Goal: Task Accomplishment & Management: Manage account settings

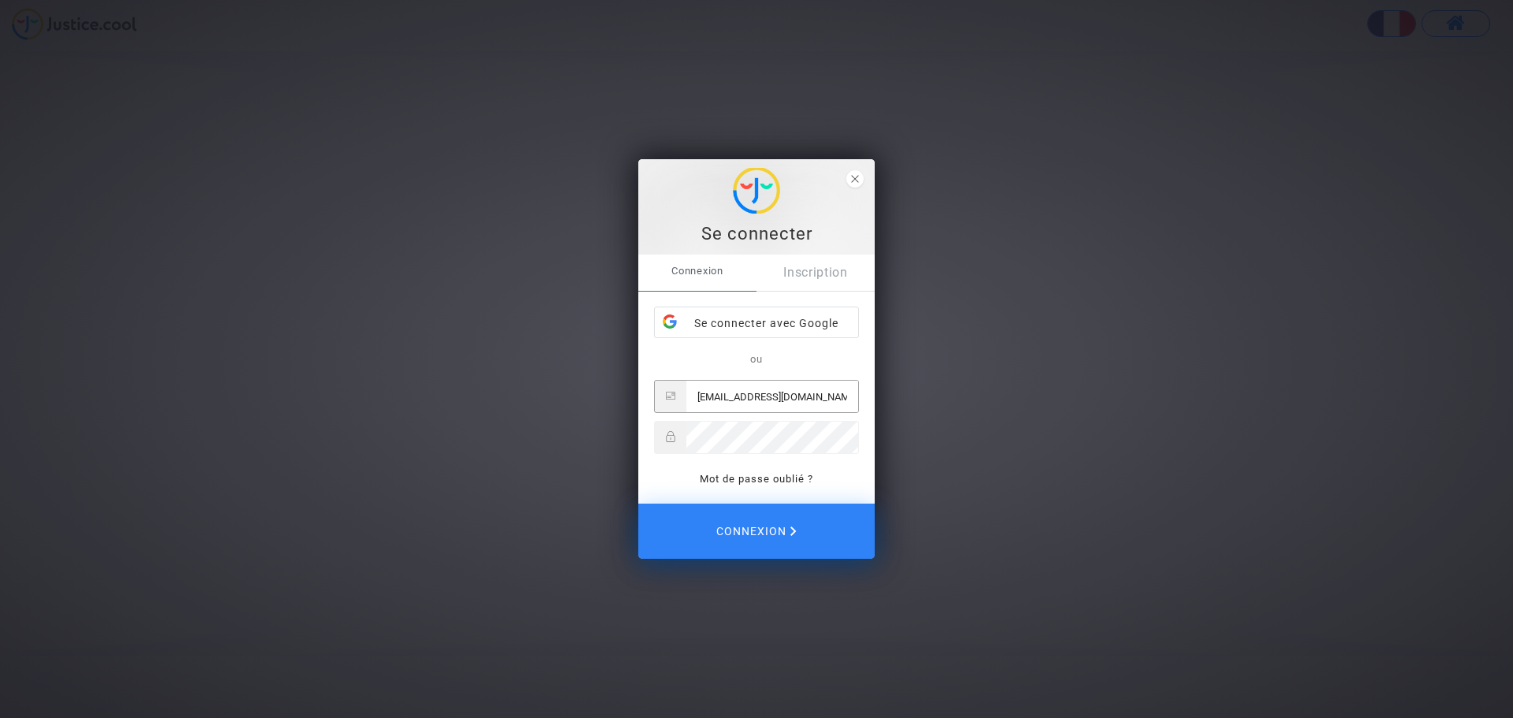
type input "coraliegouaze@hotmail.com"
click at [638, 504] on button "Connexion" at bounding box center [756, 531] width 236 height 55
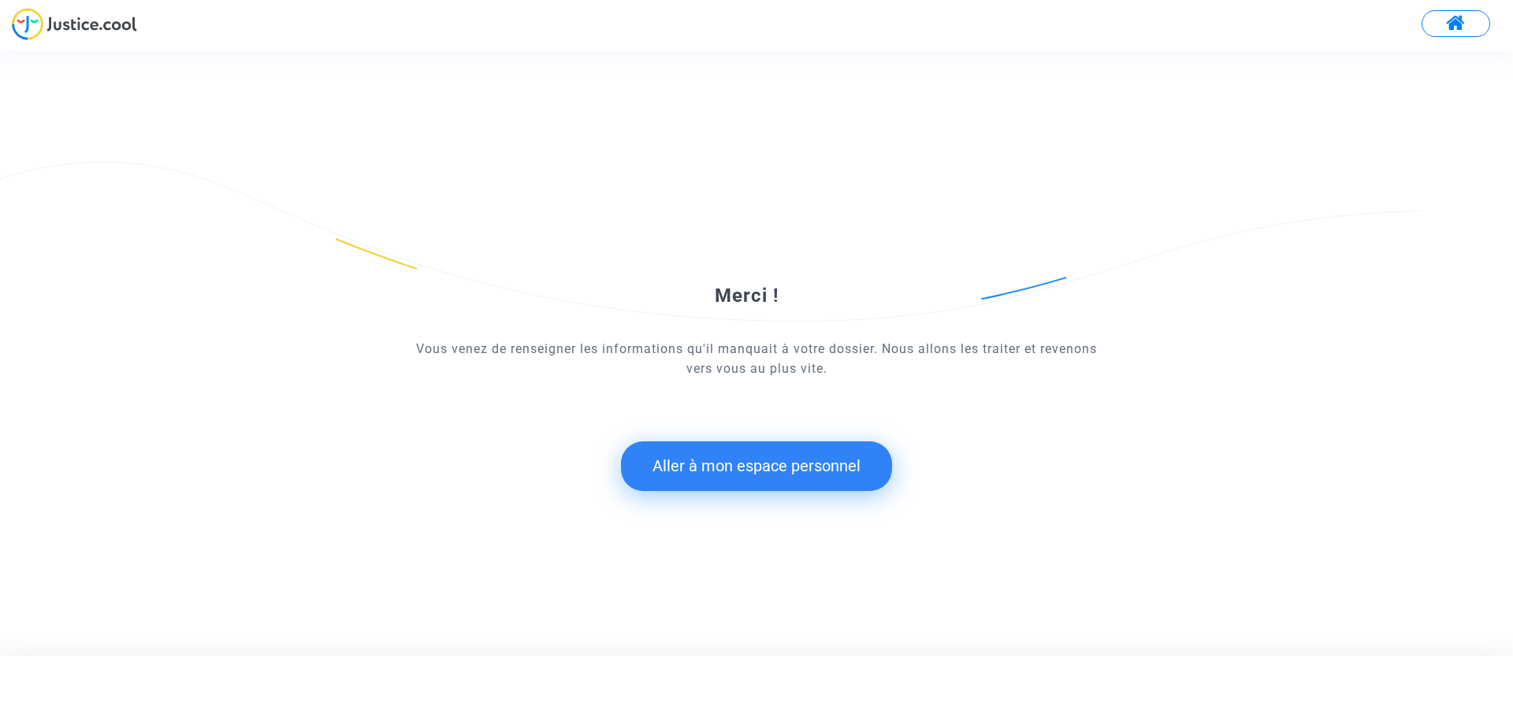
click at [685, 472] on button "Aller à mon espace personnel" at bounding box center [756, 465] width 271 height 49
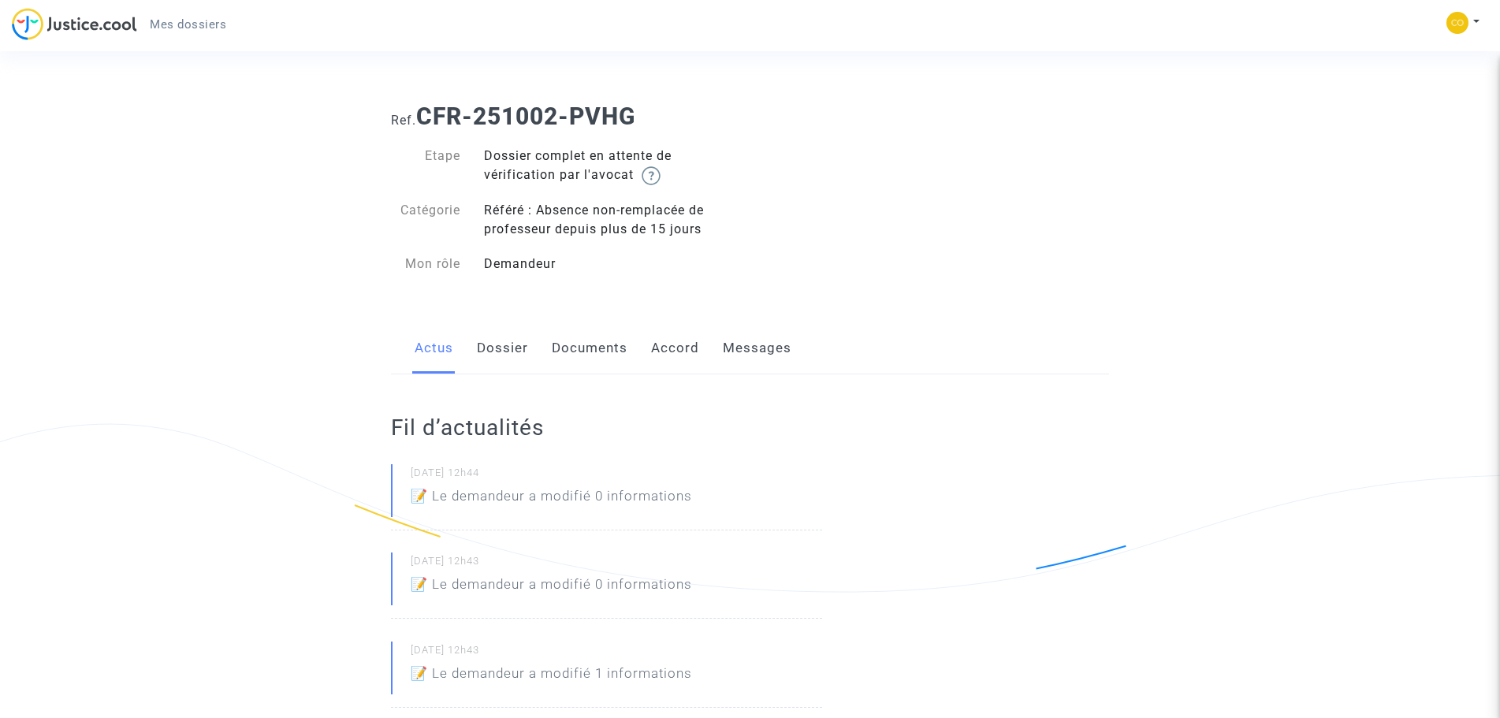
click at [515, 352] on link "Dossier" at bounding box center [502, 348] width 51 height 52
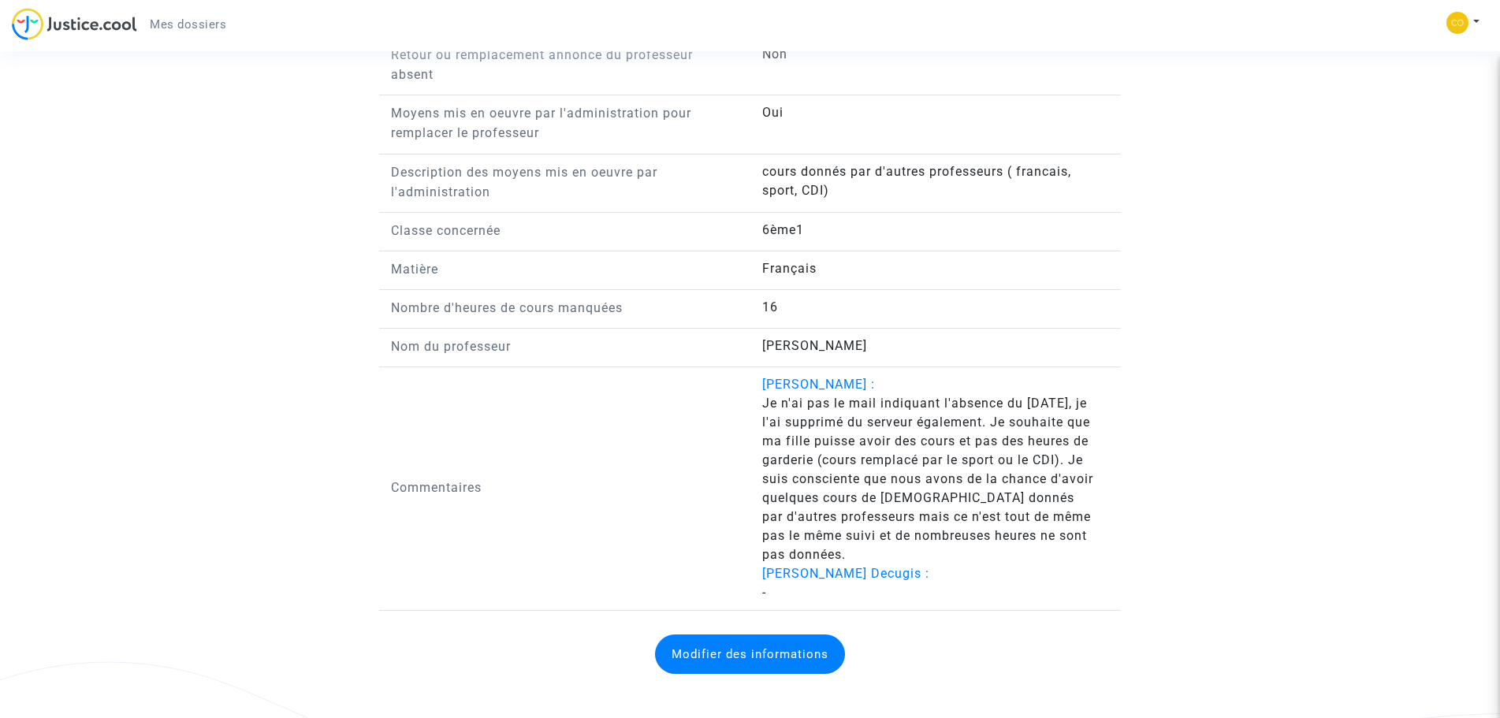
scroll to position [1442, 0]
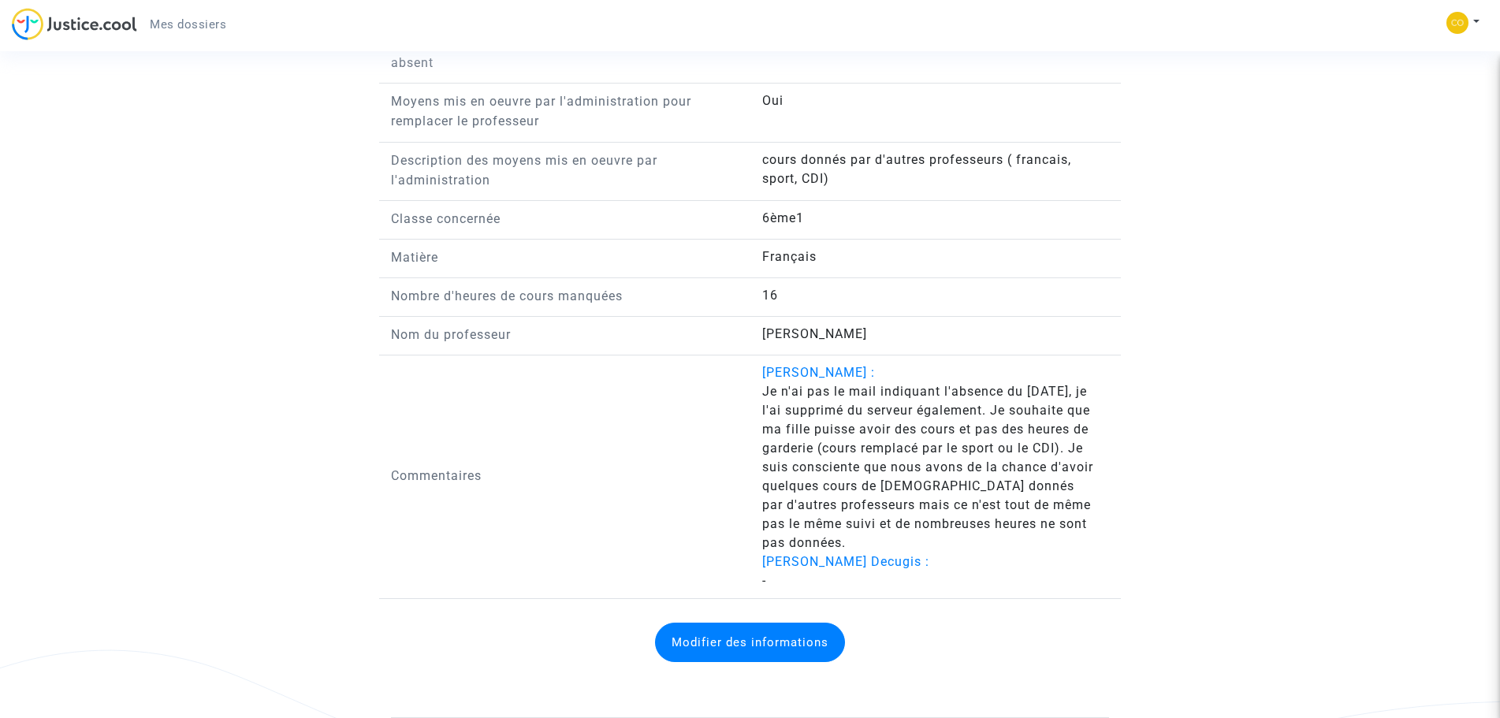
click at [806, 650] on button "Modifier des informations" at bounding box center [750, 642] width 190 height 39
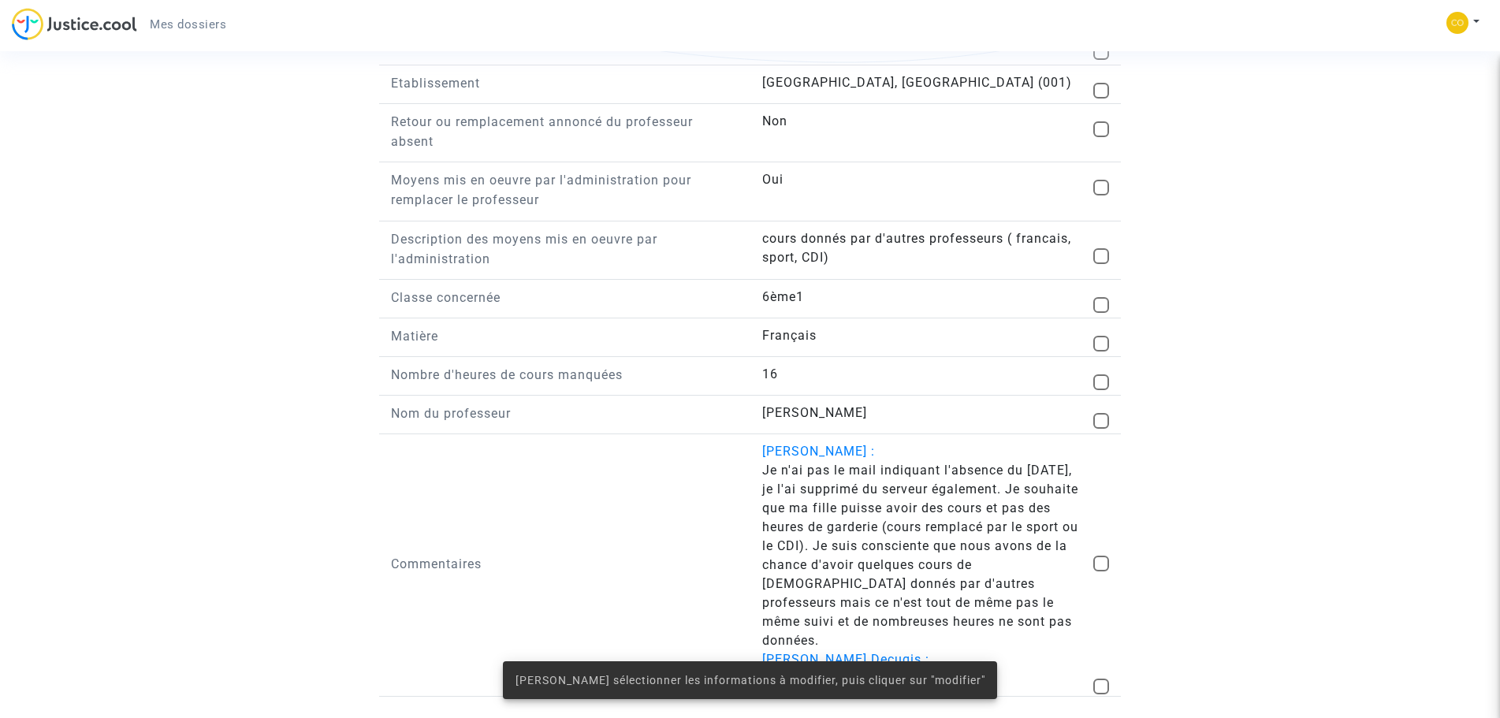
click at [1097, 560] on span at bounding box center [1101, 564] width 16 height 16
click at [1100, 571] on input "checkbox" at bounding box center [1100, 571] width 1 height 1
checkbox input "true"
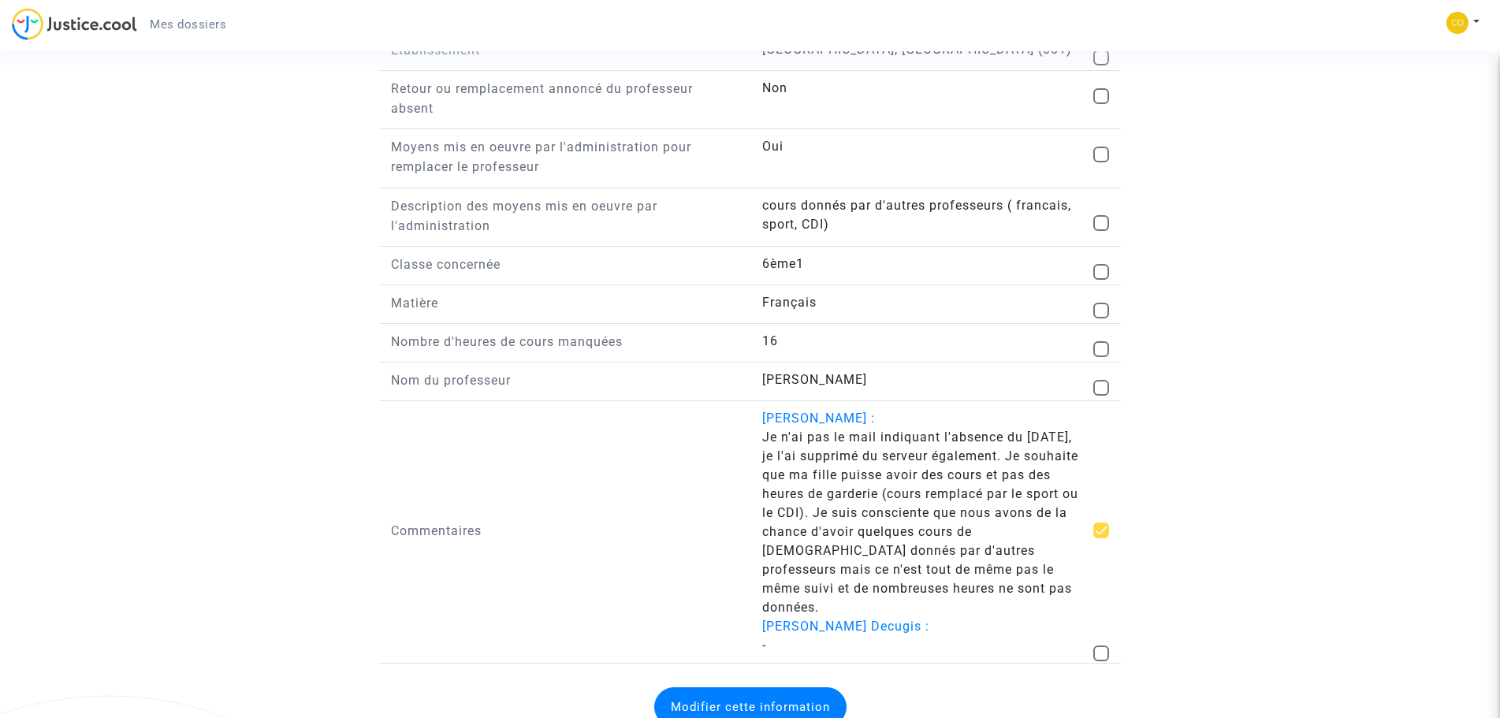
scroll to position [1442, 0]
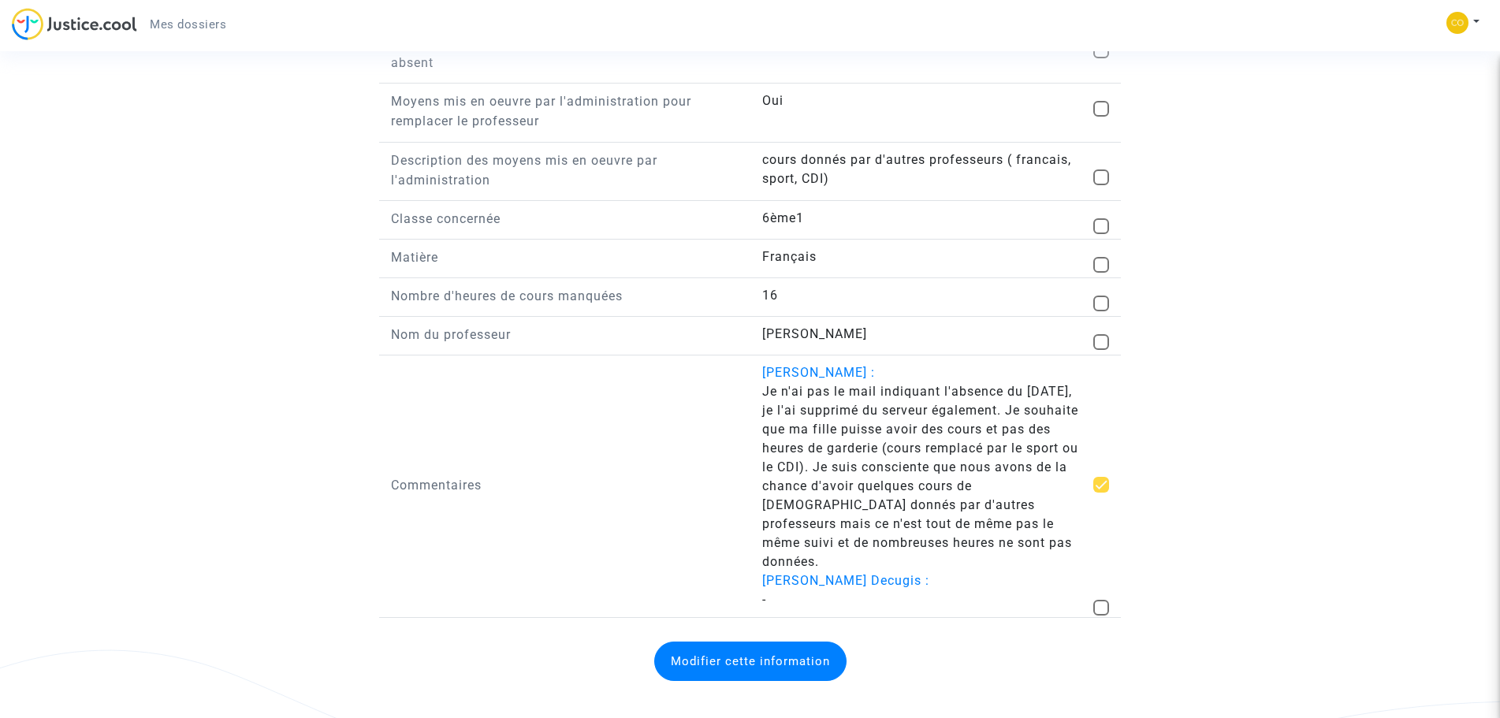
click at [822, 643] on button "Modifier cette information" at bounding box center [750, 661] width 192 height 39
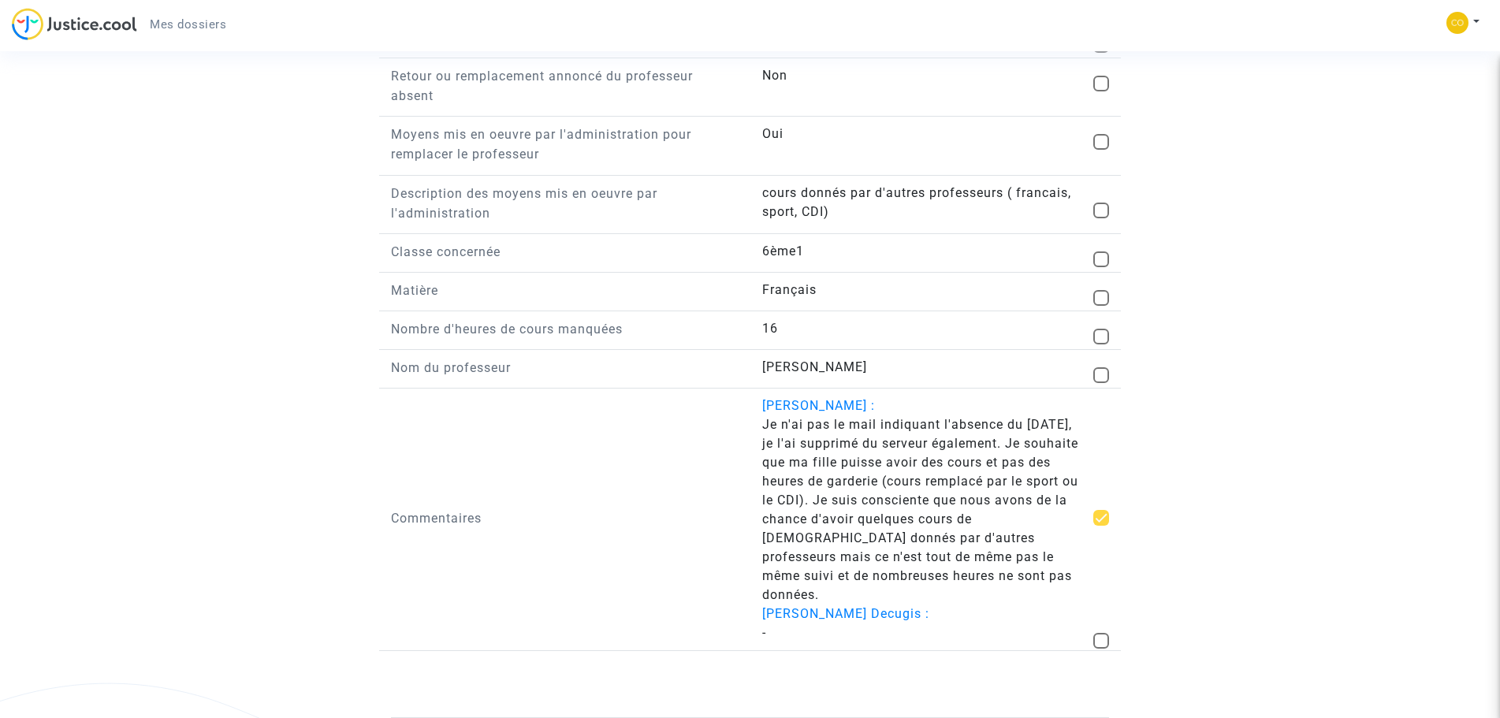
scroll to position [0, 0]
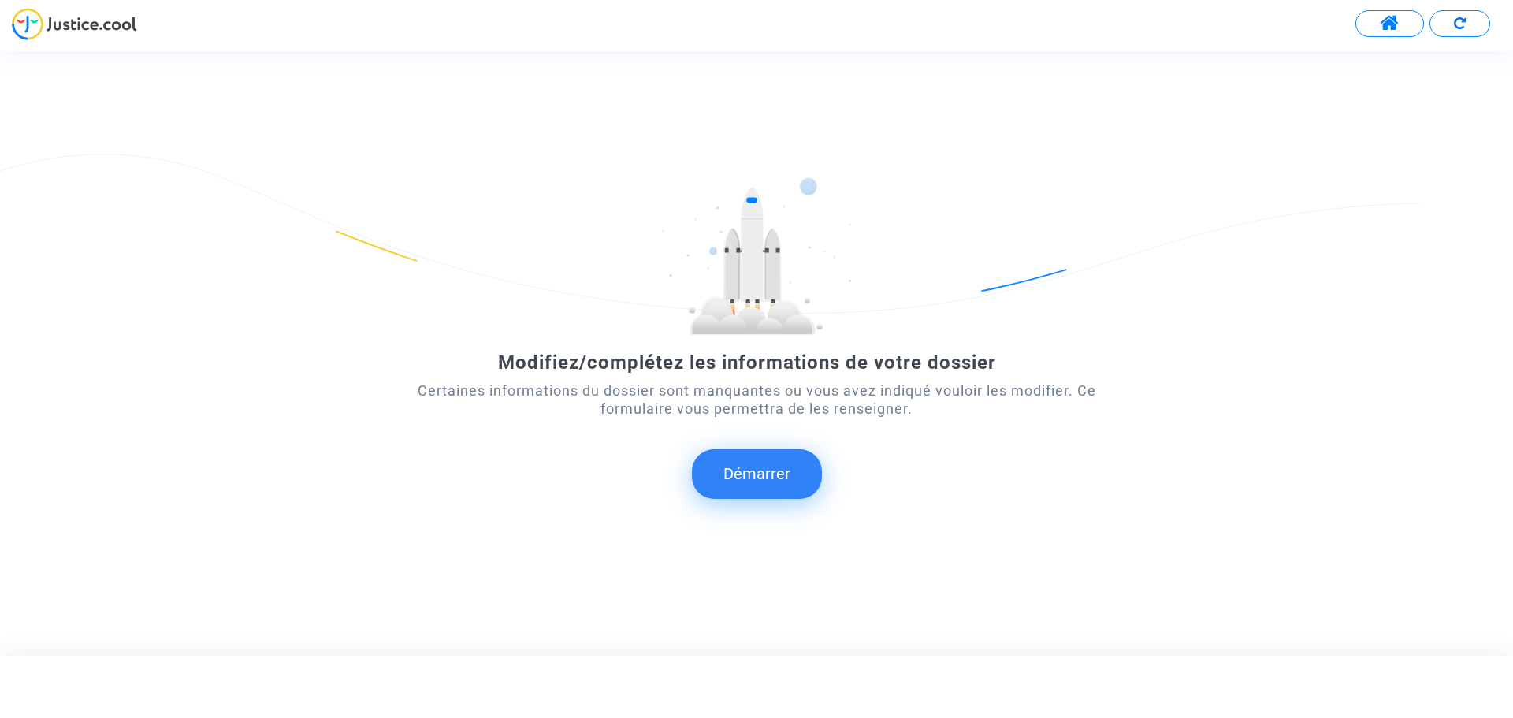
click at [803, 461] on button "Démarrer" at bounding box center [757, 473] width 130 height 49
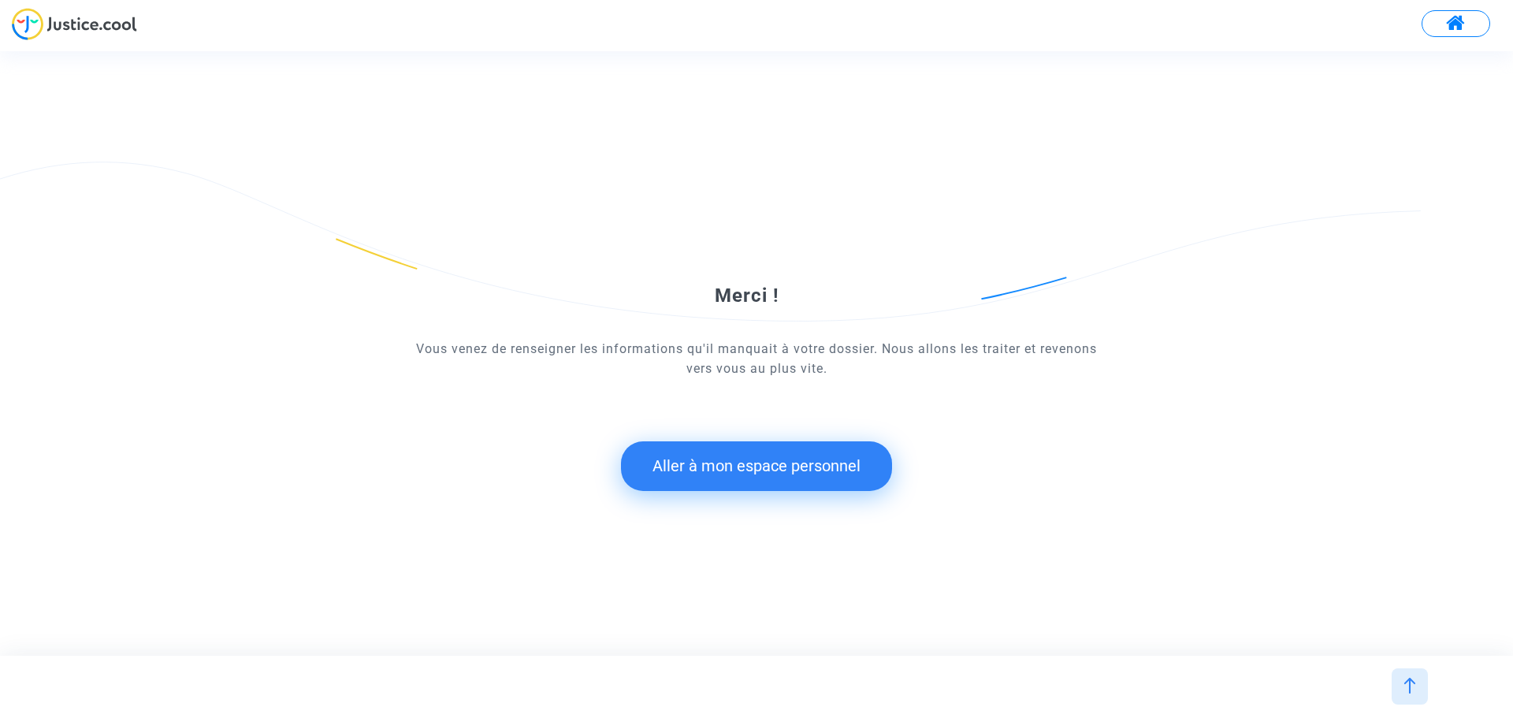
click at [685, 456] on button "Aller à mon espace personnel" at bounding box center [756, 465] width 271 height 49
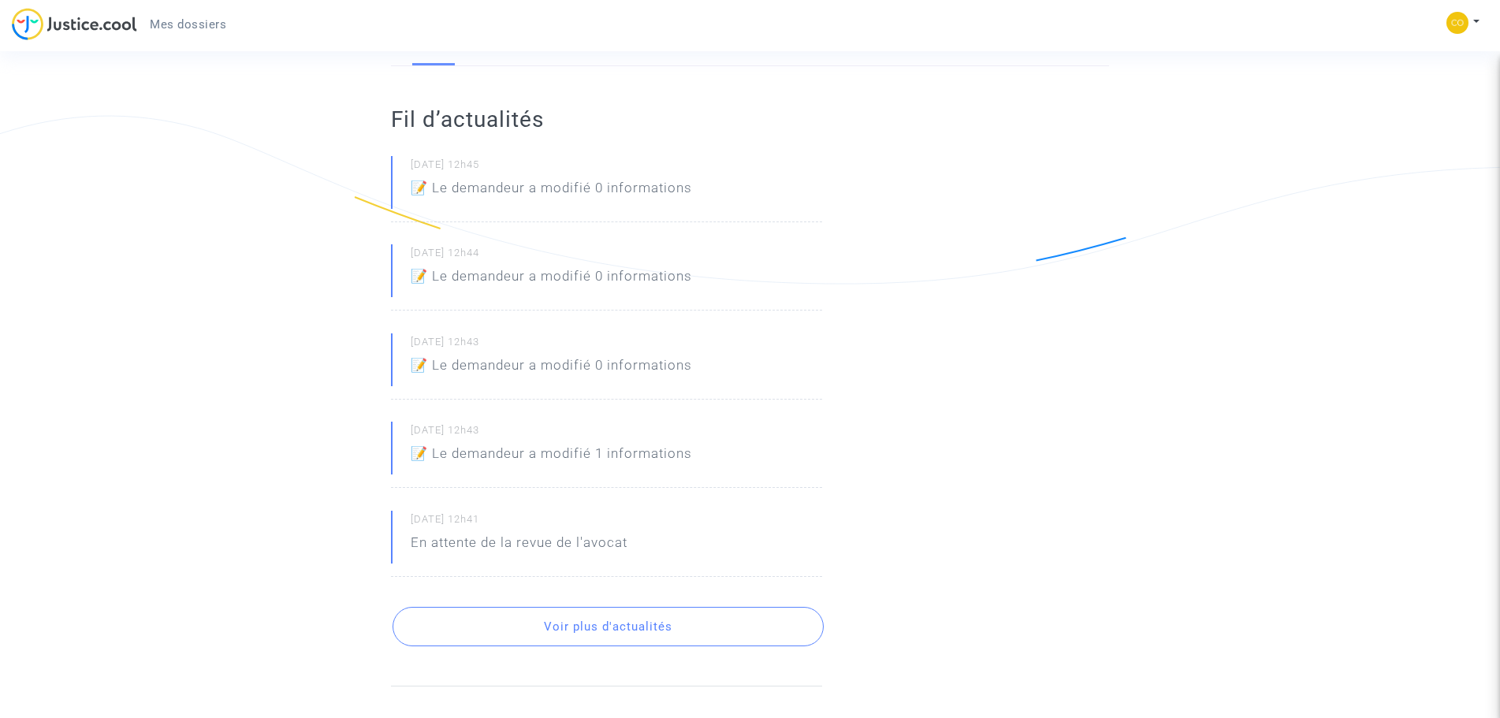
scroll to position [315, 0]
click at [683, 354] on p "📝 Le demandeur a modifié 0 informations" at bounding box center [551, 362] width 281 height 28
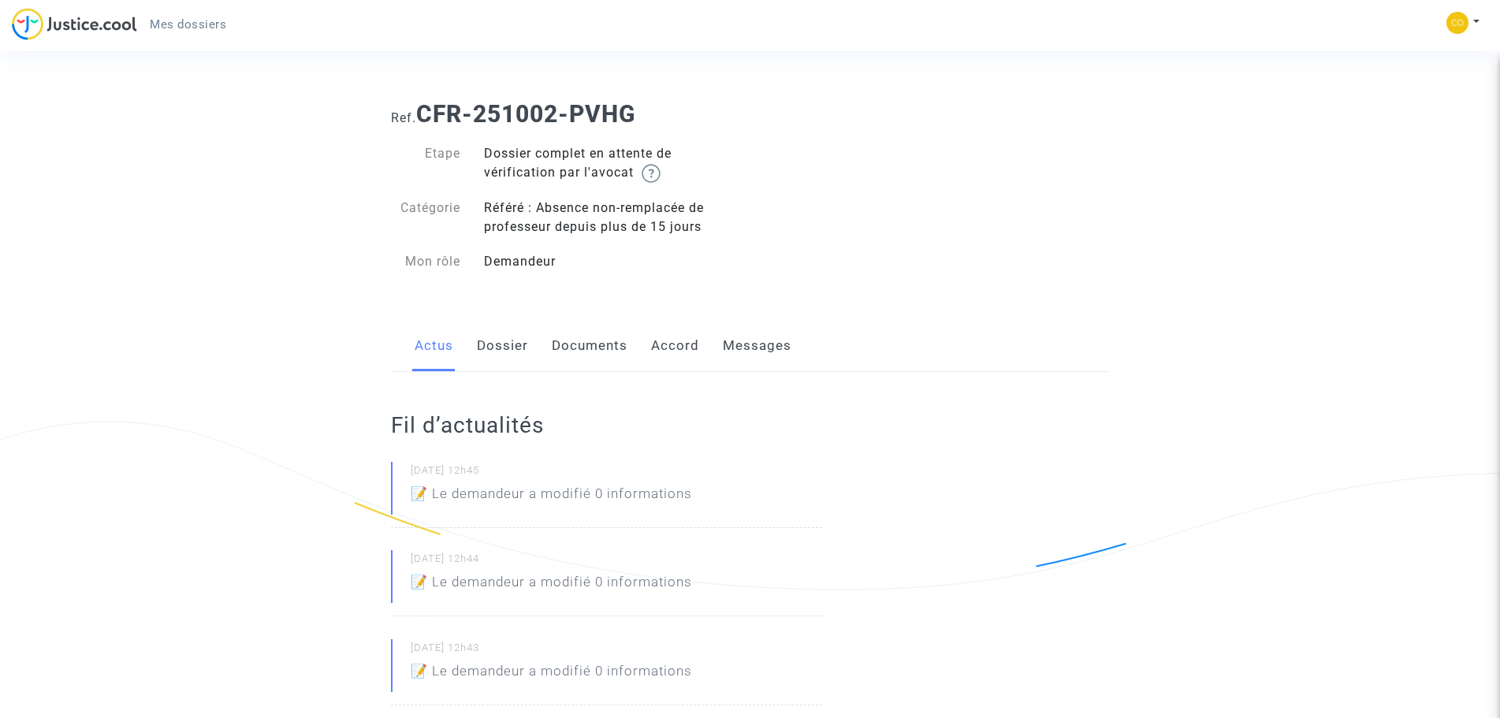
scroll to position [0, 0]
click at [508, 362] on link "Dossier" at bounding box center [502, 348] width 51 height 52
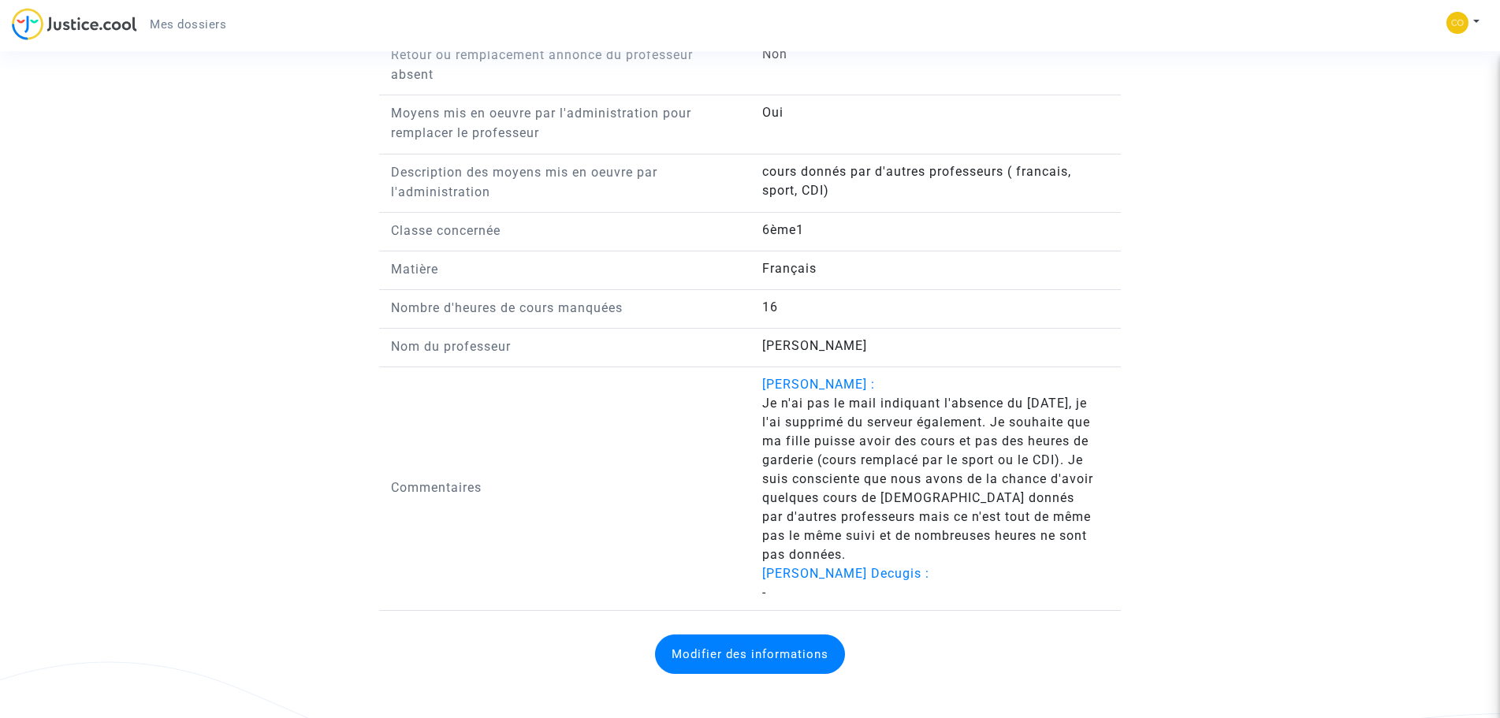
scroll to position [1442, 0]
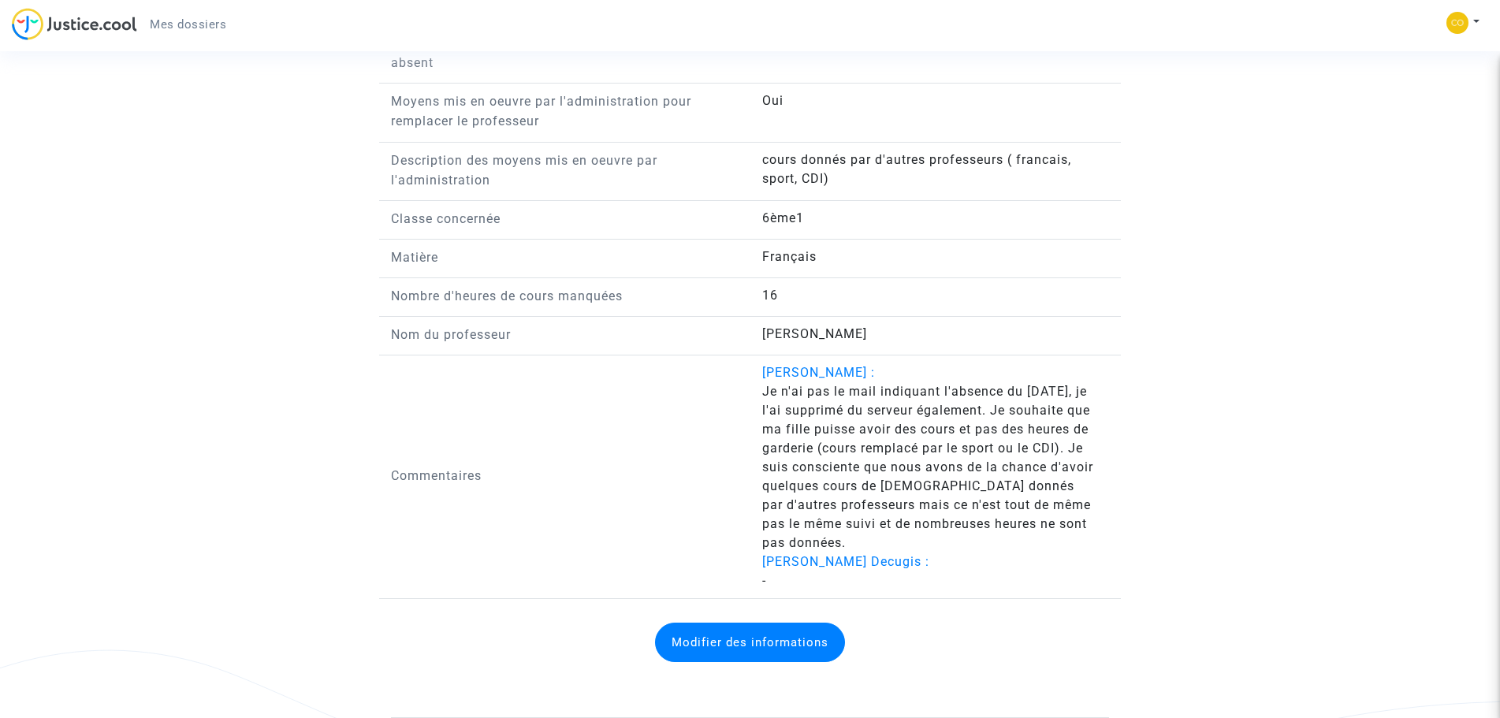
click at [806, 560] on span "[PERSON_NAME] Decugis :" at bounding box center [845, 561] width 167 height 15
click at [786, 645] on button "Modifier des informations" at bounding box center [750, 642] width 190 height 39
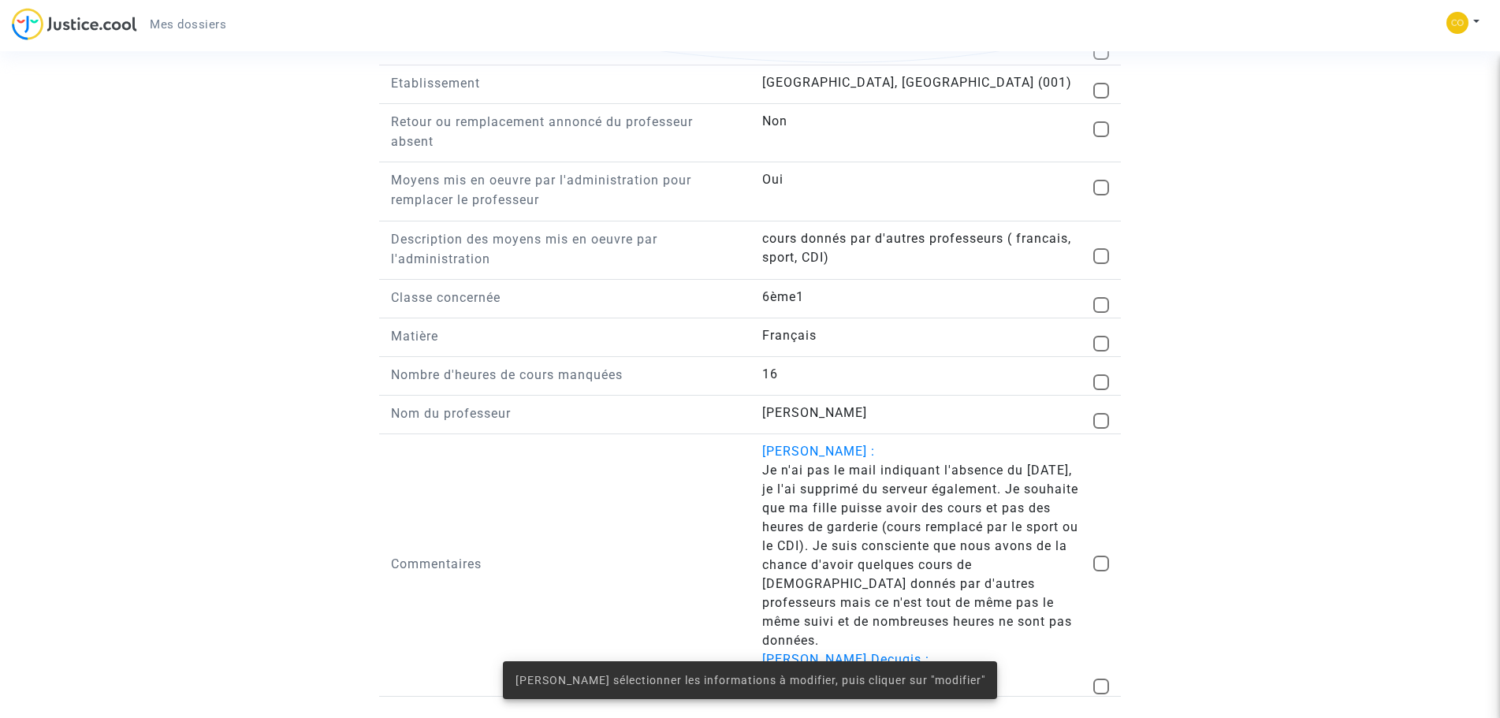
click at [1092, 669] on div "-" at bounding box center [936, 678] width 348 height 19
click at [1102, 679] on span at bounding box center [1101, 687] width 16 height 16
click at [1101, 694] on input "checkbox" at bounding box center [1100, 694] width 1 height 1
checkbox input "true"
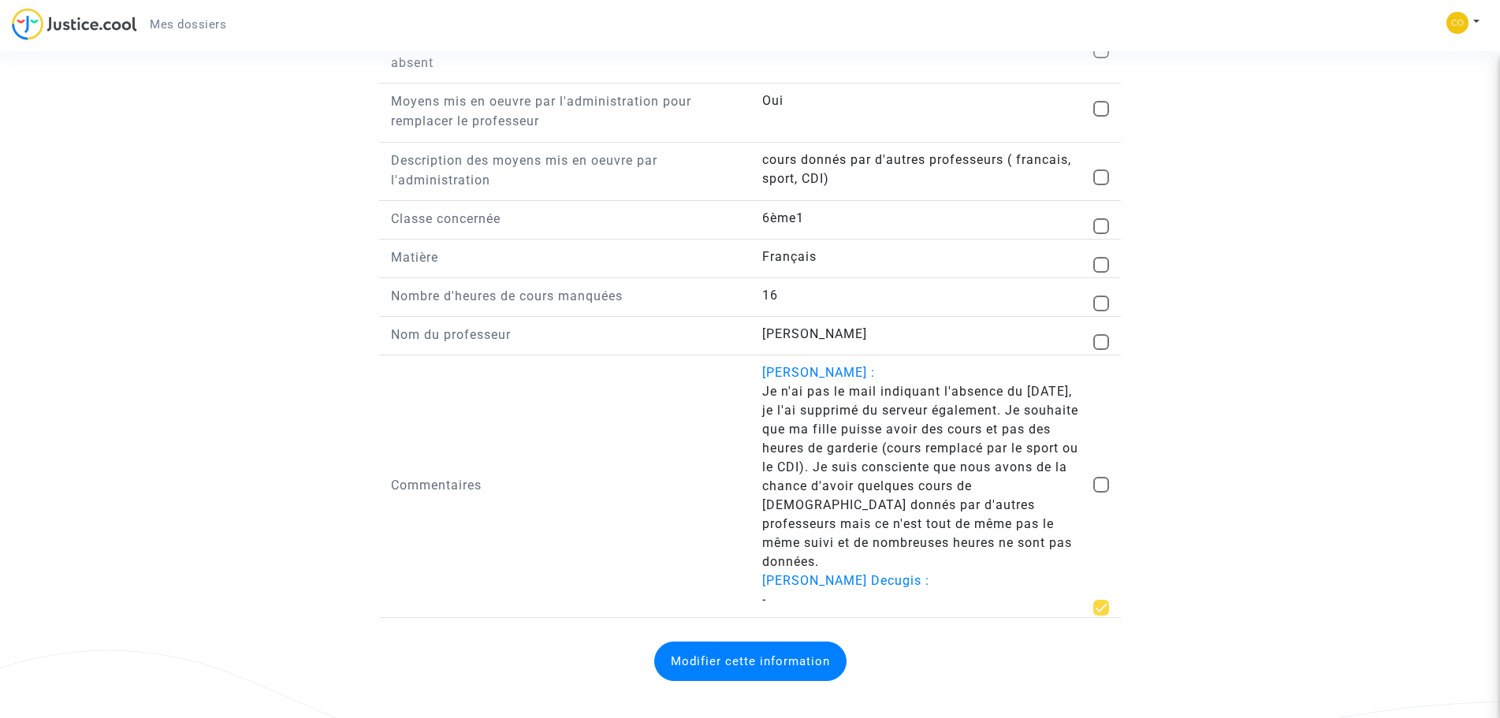
click at [695, 653] on button "Modifier cette information" at bounding box center [750, 661] width 192 height 39
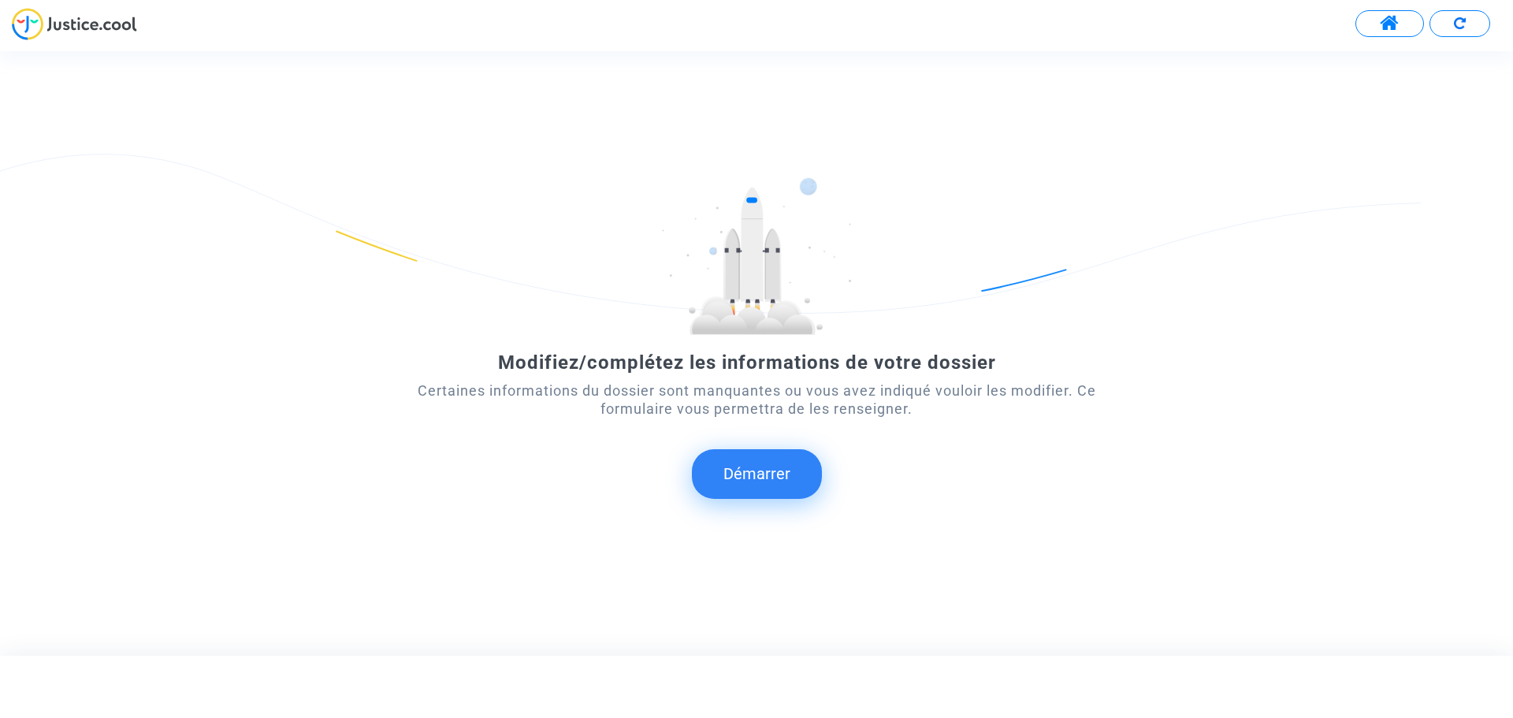
click at [731, 496] on button "Démarrer" at bounding box center [757, 473] width 130 height 49
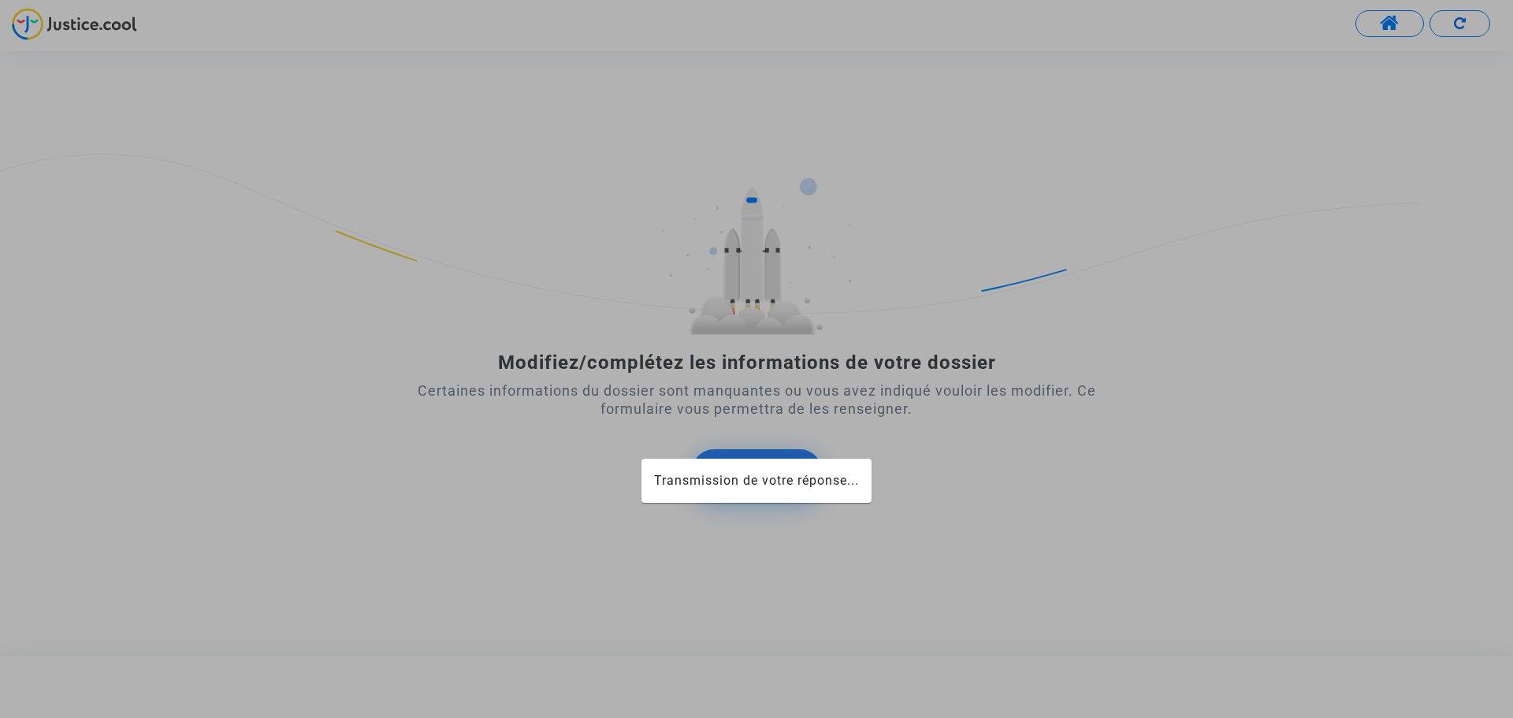
click at [735, 485] on span "Transmission de votre réponse..." at bounding box center [756, 480] width 205 height 15
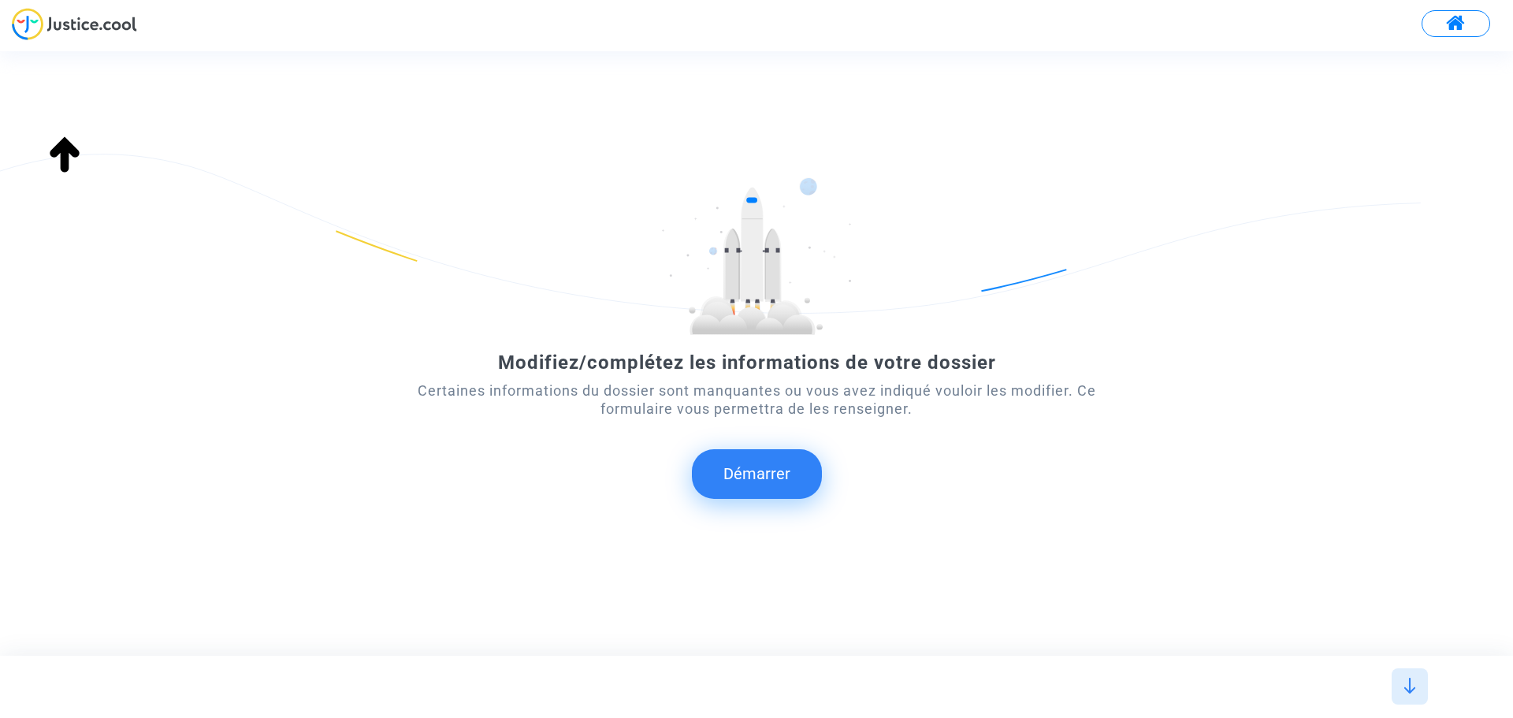
click at [1457, 35] on button at bounding box center [1456, 23] width 69 height 27
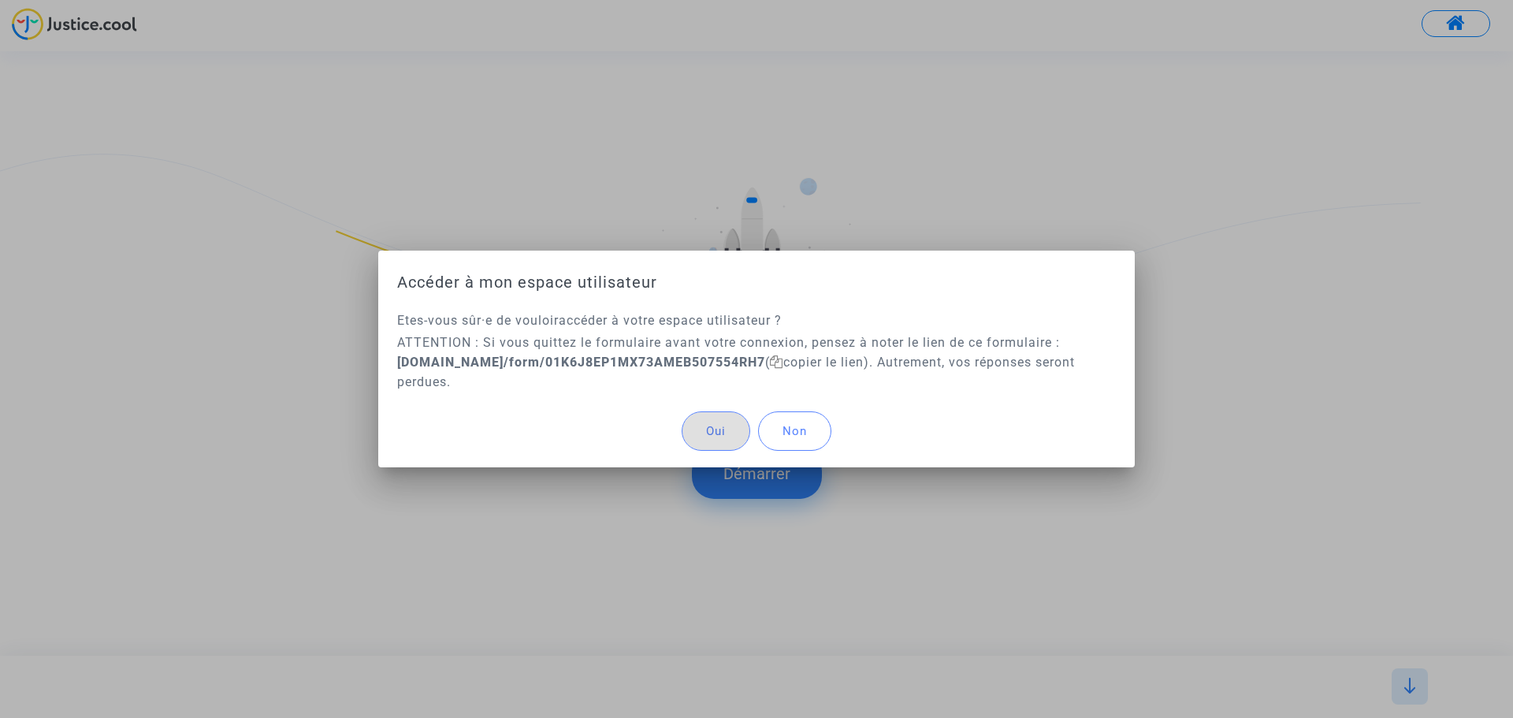
click at [800, 447] on button "Non" at bounding box center [794, 430] width 73 height 39
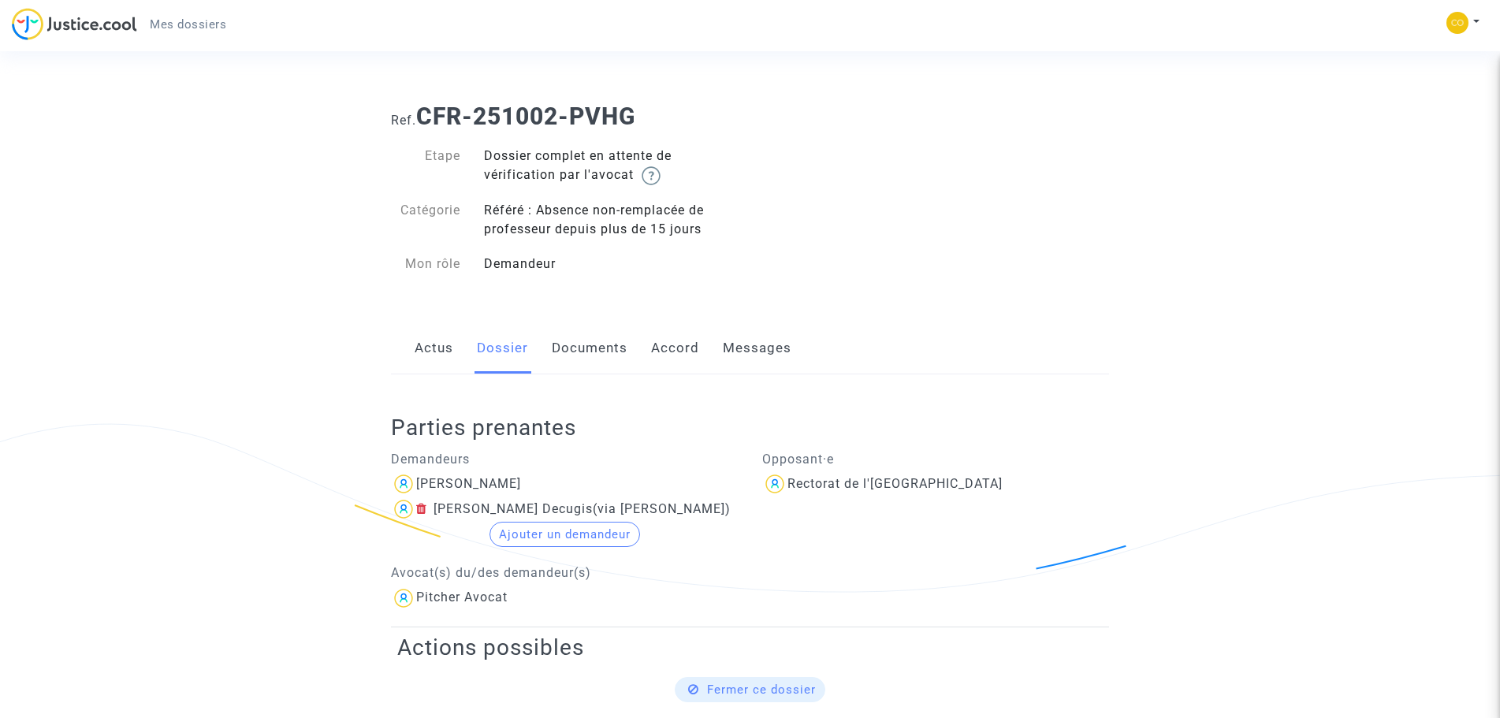
click at [640, 346] on div "Actus Dossier Documents Accord Messages" at bounding box center [750, 348] width 718 height 53
click at [733, 341] on link "Messages" at bounding box center [757, 348] width 69 height 52
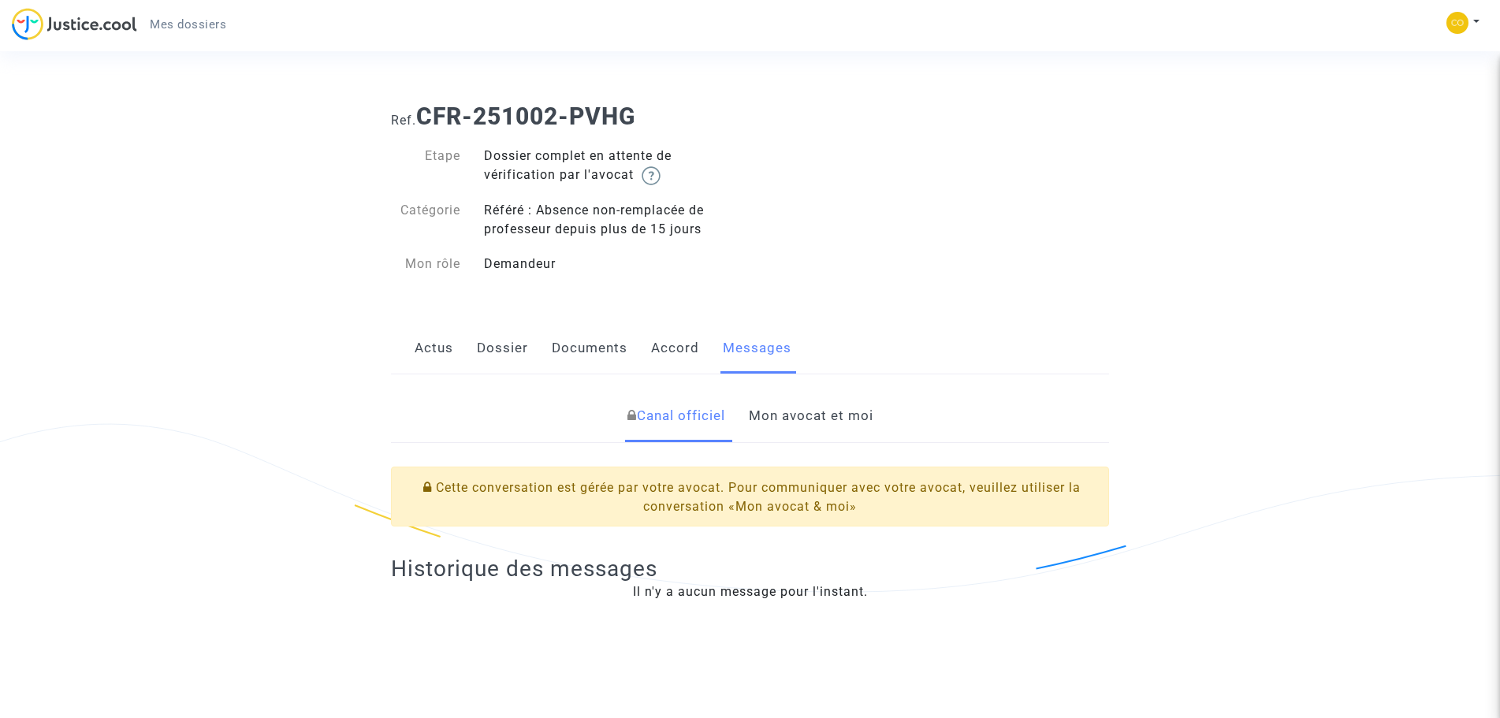
click at [671, 352] on link "Accord" at bounding box center [675, 348] width 48 height 52
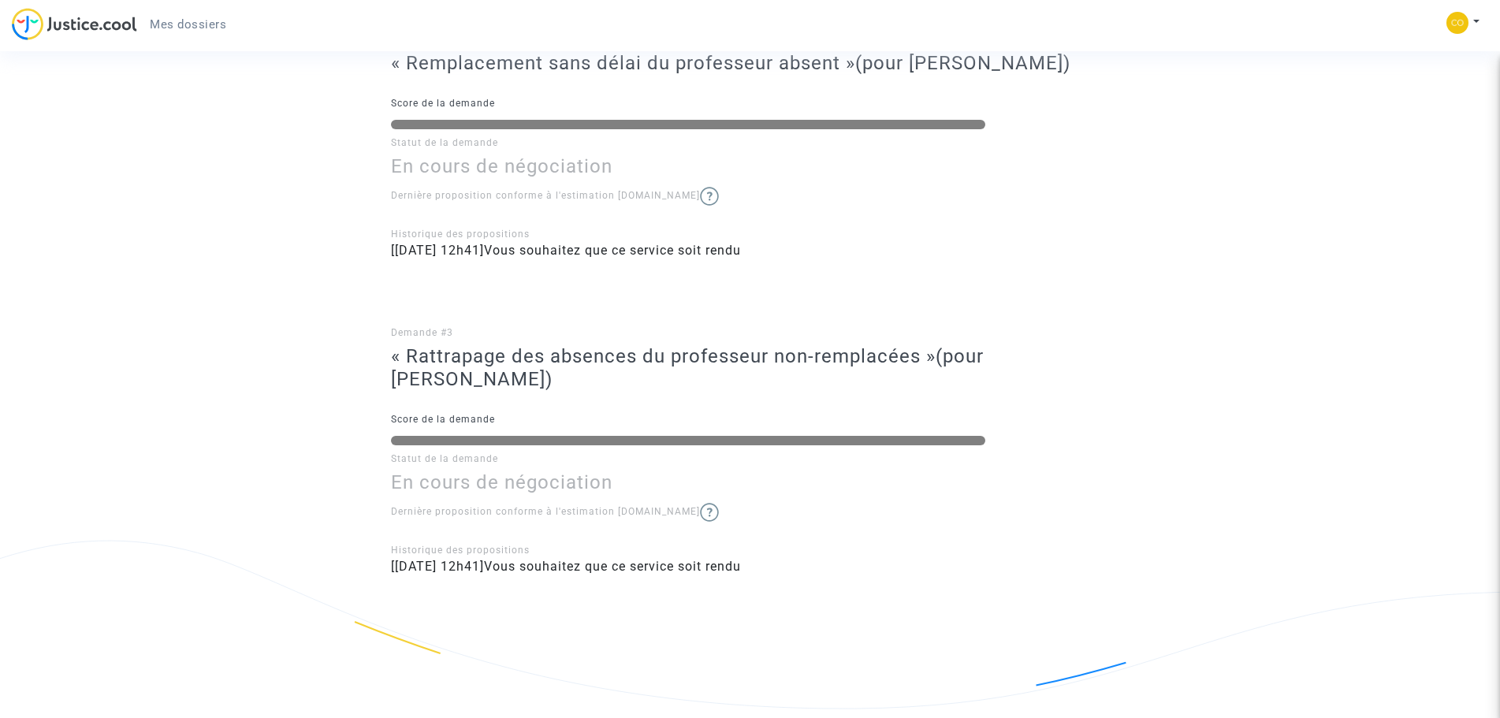
scroll to position [740, 0]
click at [493, 368] on span "(pour [PERSON_NAME])" at bounding box center [687, 367] width 593 height 45
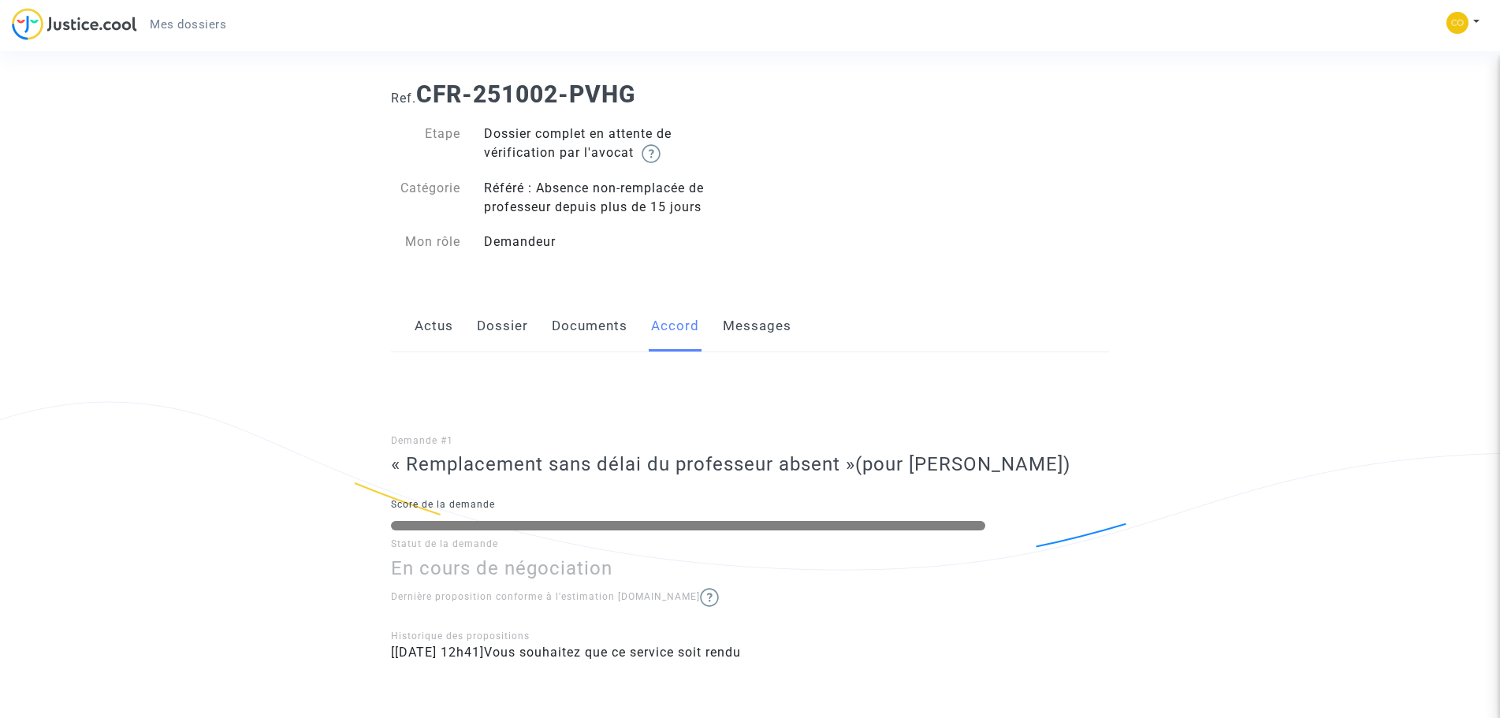
scroll to position [0, 0]
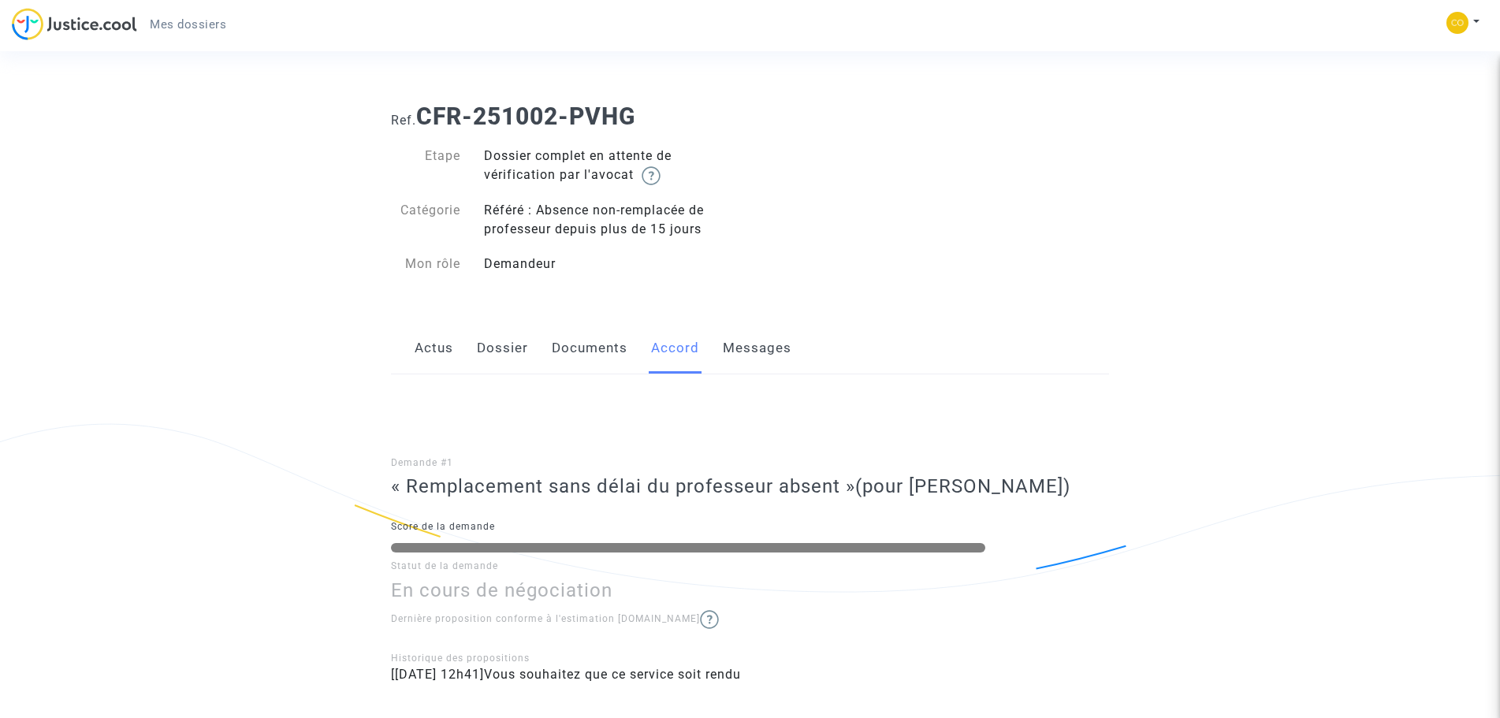
click at [501, 336] on link "Dossier" at bounding box center [502, 348] width 51 height 52
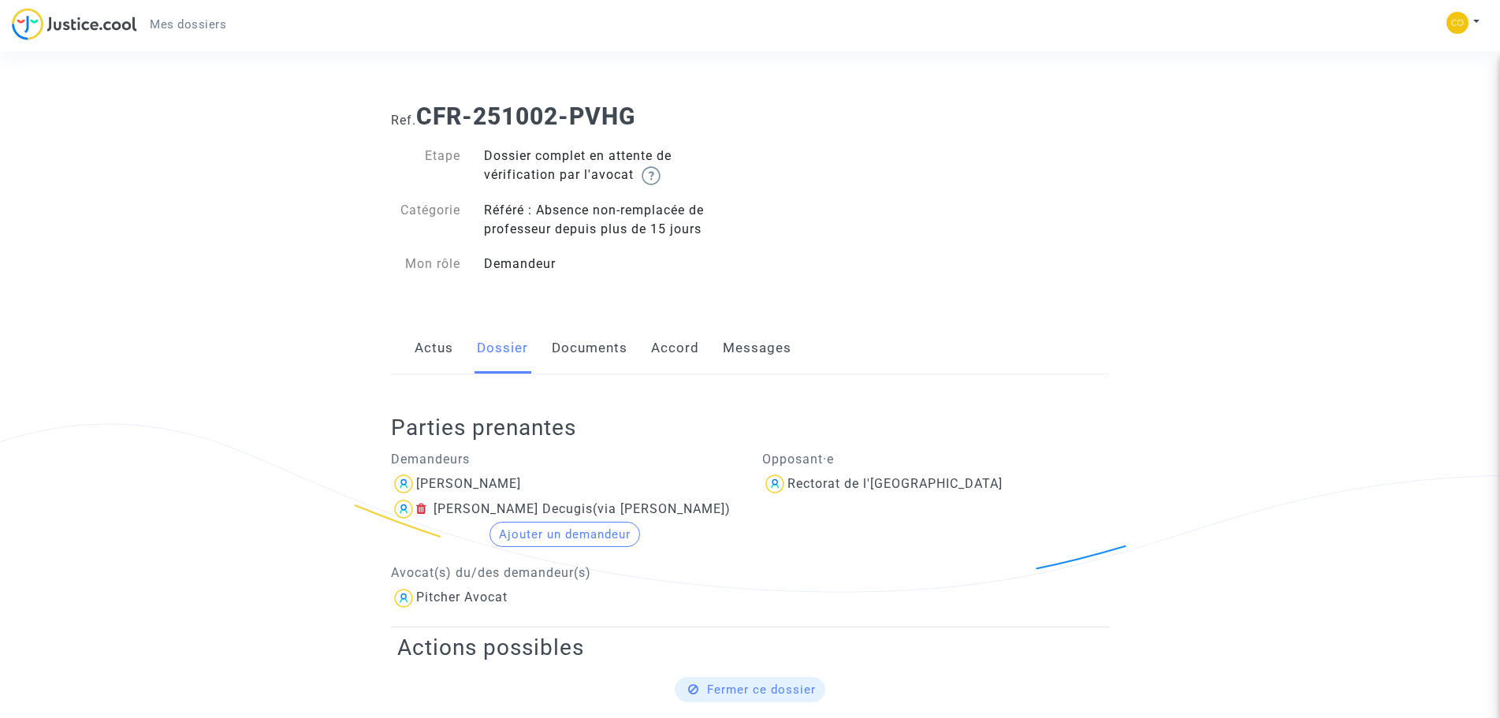
click at [559, 337] on link "Documents" at bounding box center [590, 348] width 76 height 52
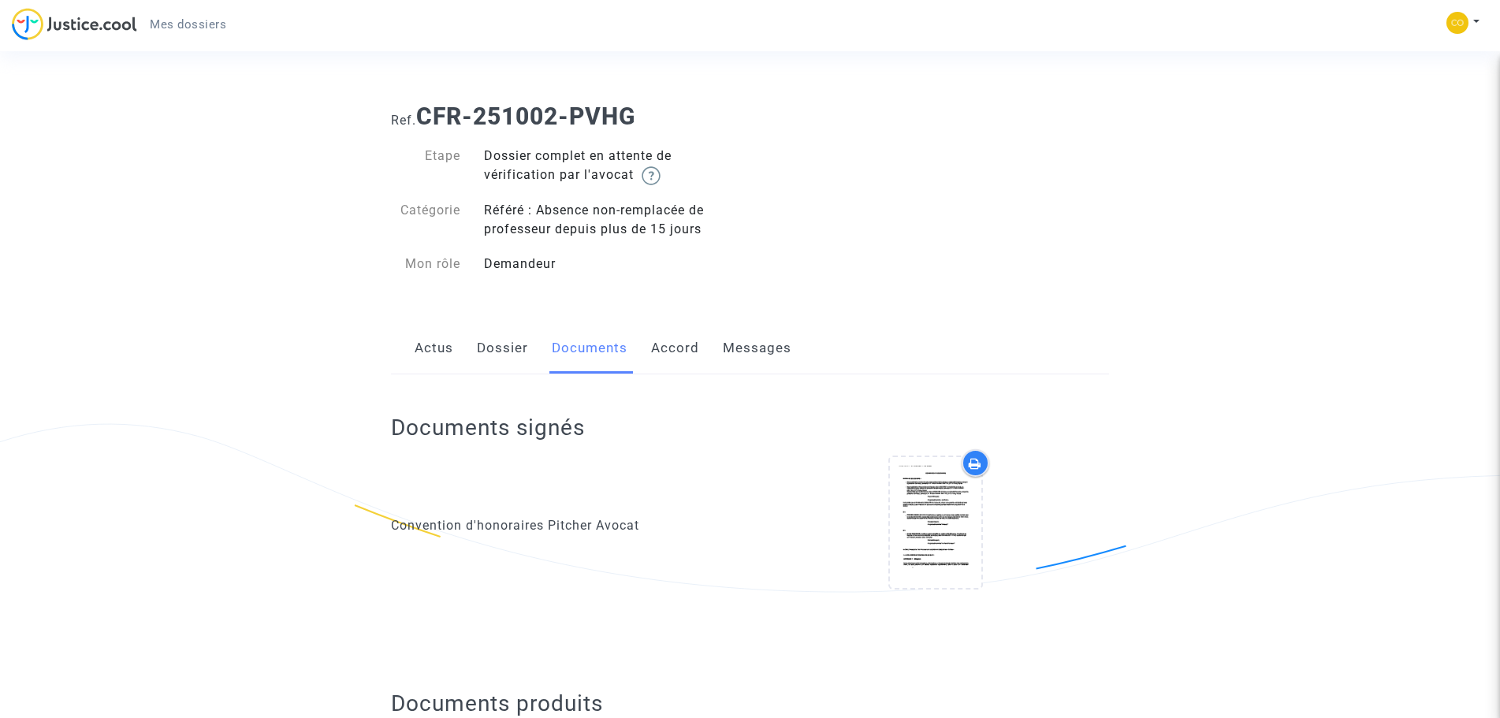
click at [430, 361] on link "Actus" at bounding box center [434, 348] width 39 height 52
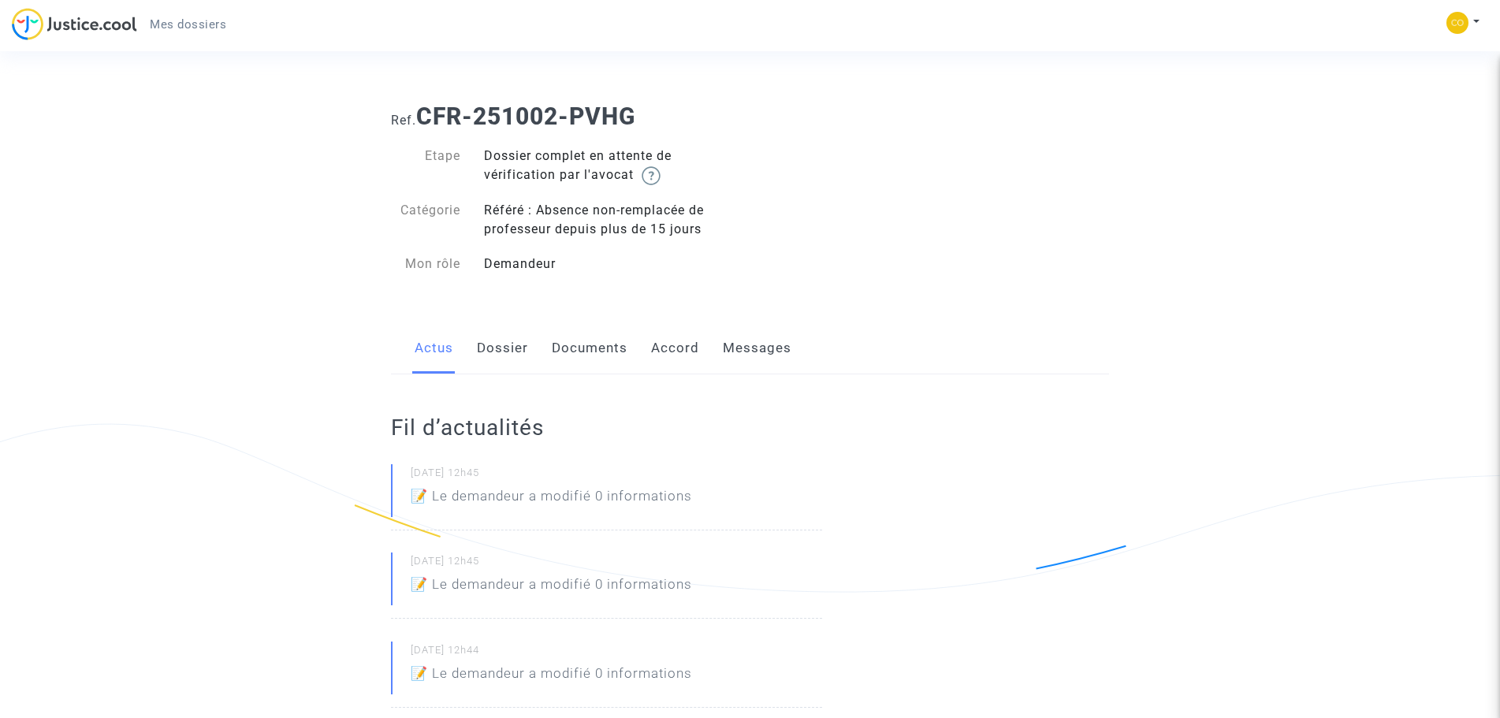
click at [490, 358] on link "Dossier" at bounding box center [502, 348] width 51 height 52
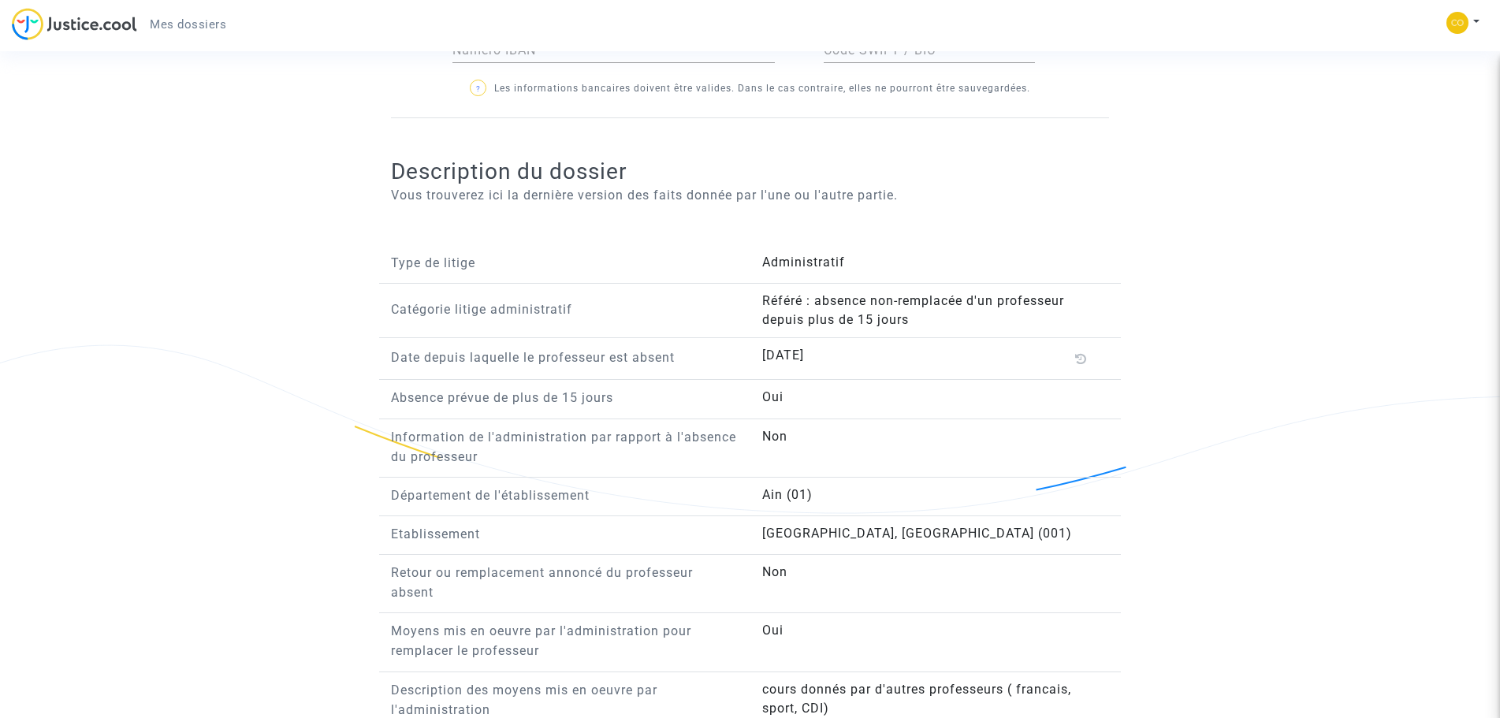
scroll to position [946, 0]
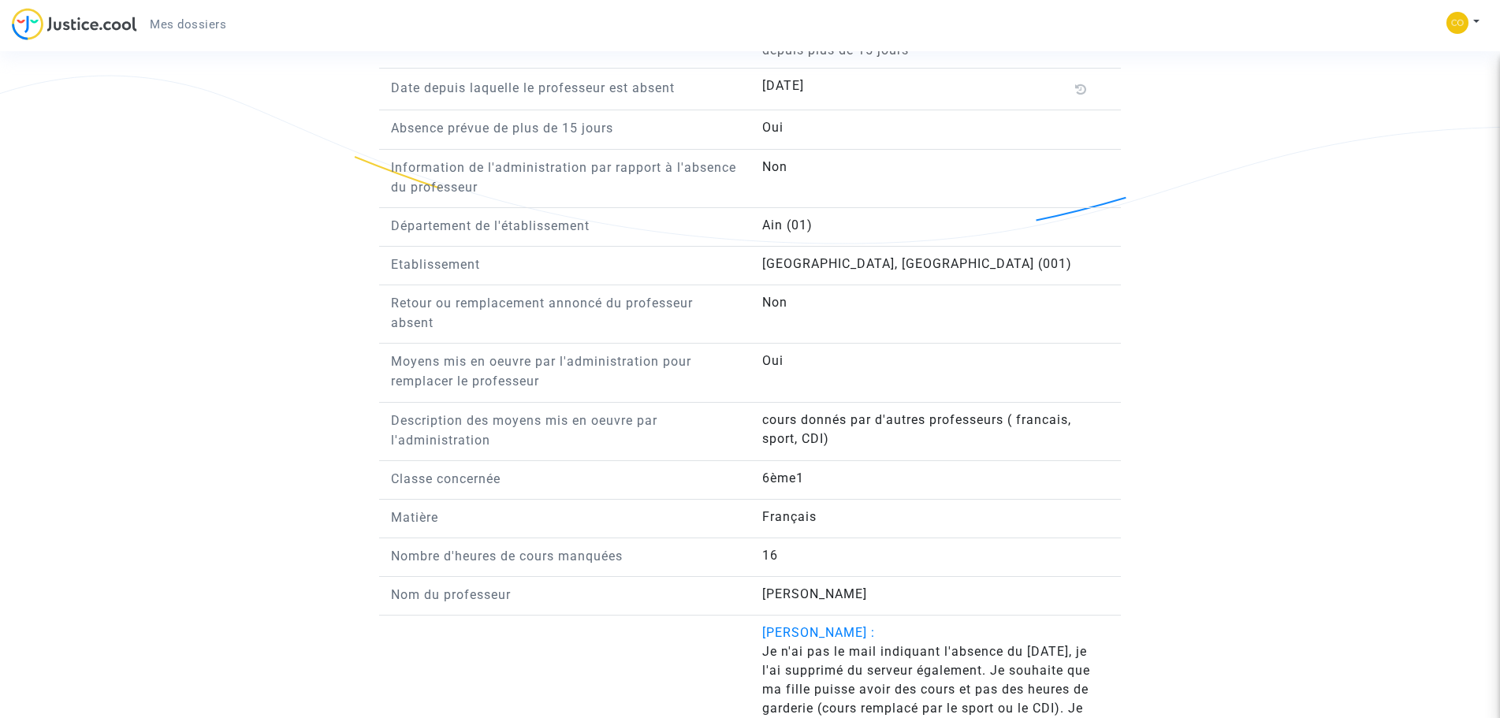
drag, startPoint x: 813, startPoint y: 449, endPoint x: 800, endPoint y: 487, distance: 40.6
